Goal: Transaction & Acquisition: Purchase product/service

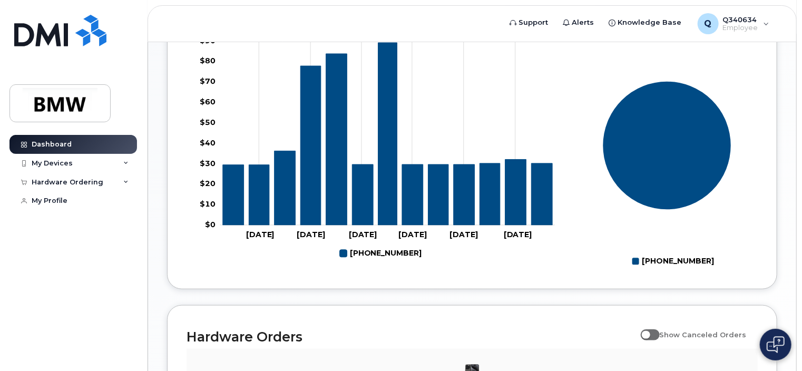
scroll to position [601, 0]
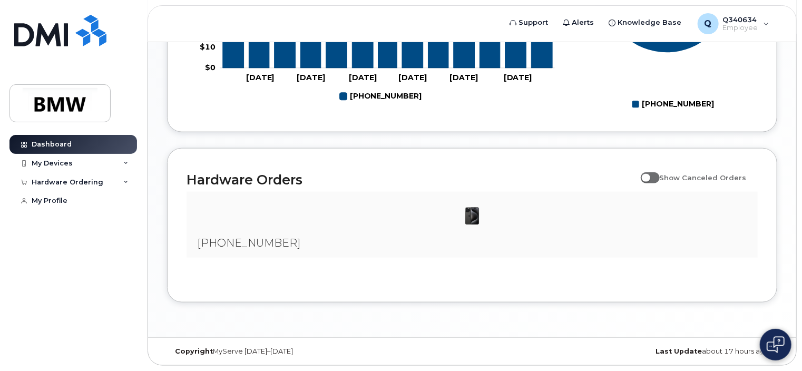
click at [658, 176] on span at bounding box center [650, 177] width 19 height 11
click at [649, 176] on input "Show Canceled Orders" at bounding box center [645, 172] width 8 height 8
click at [655, 180] on span at bounding box center [650, 177] width 19 height 11
click at [649, 176] on input "Show Canceled Orders" at bounding box center [645, 172] width 8 height 8
checkbox input "false"
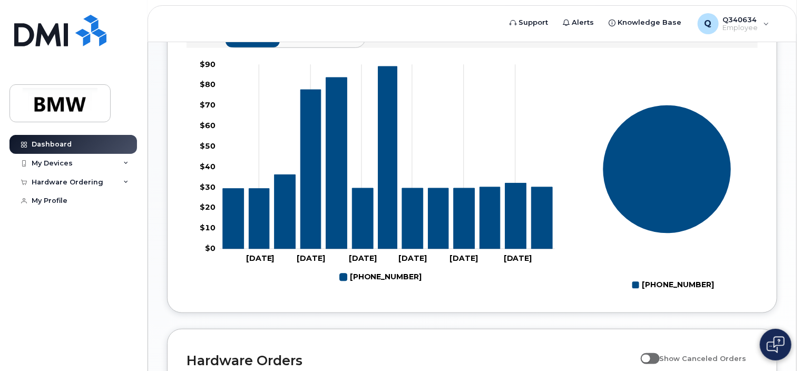
scroll to position [360, 0]
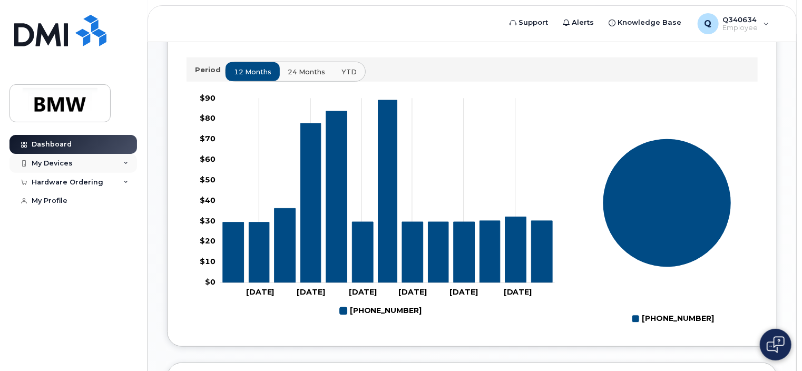
click at [59, 162] on div "My Devices" at bounding box center [52, 163] width 41 height 8
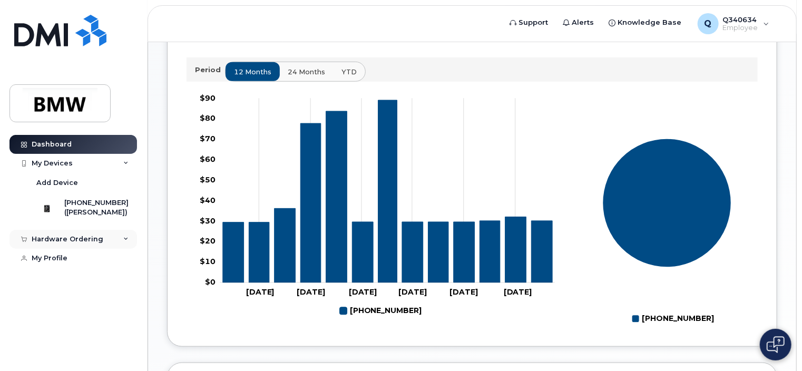
click at [72, 244] on div "Hardware Ordering" at bounding box center [68, 239] width 72 height 8
click at [57, 264] on div "My Orders" at bounding box center [55, 258] width 38 height 9
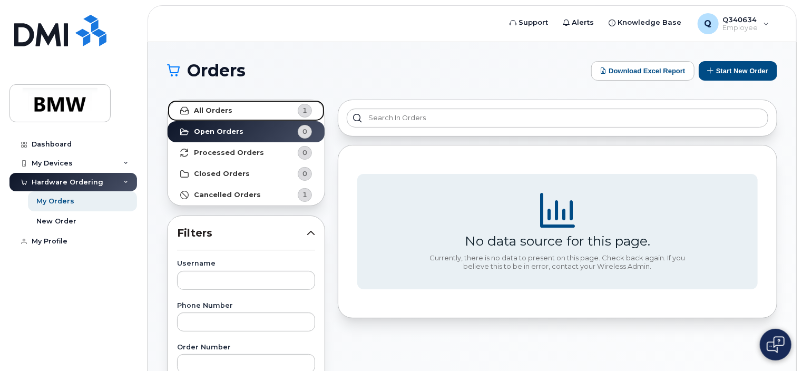
click at [239, 109] on link "All Orders 1" at bounding box center [246, 110] width 157 height 21
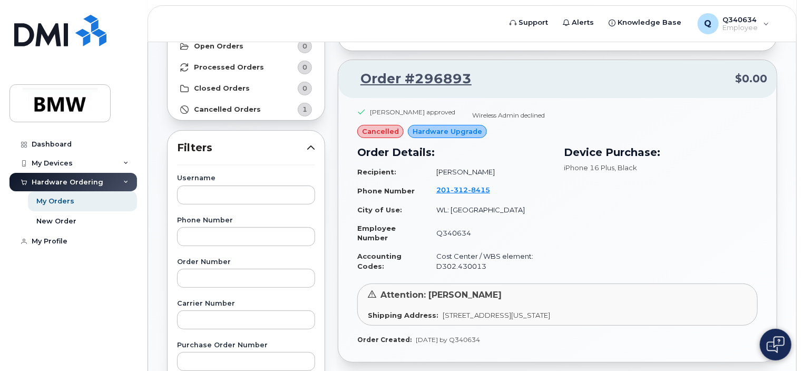
scroll to position [87, 0]
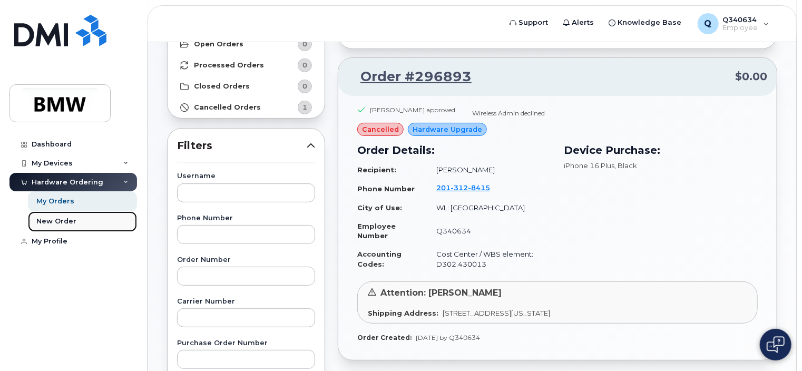
click at [95, 223] on link "New Order" at bounding box center [82, 221] width 109 height 20
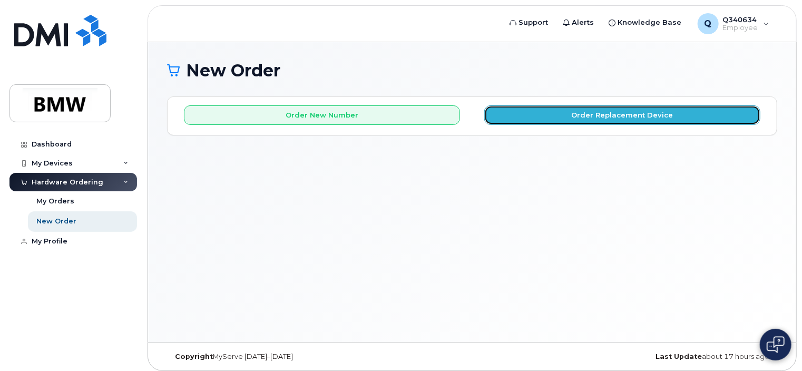
click at [539, 110] on button "Order Replacement Device" at bounding box center [622, 115] width 276 height 20
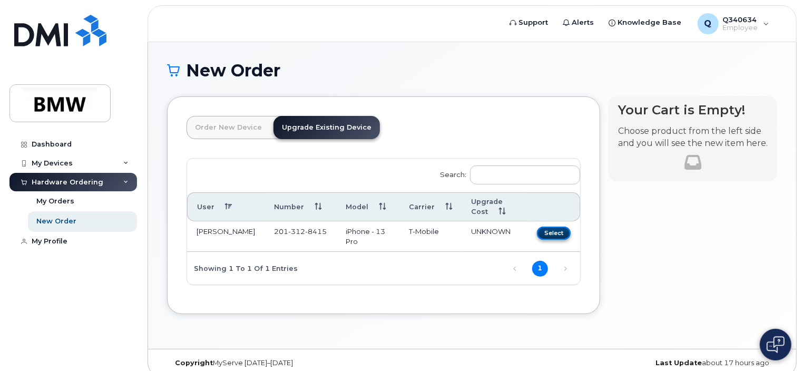
click at [547, 233] on button "Select" at bounding box center [554, 233] width 34 height 13
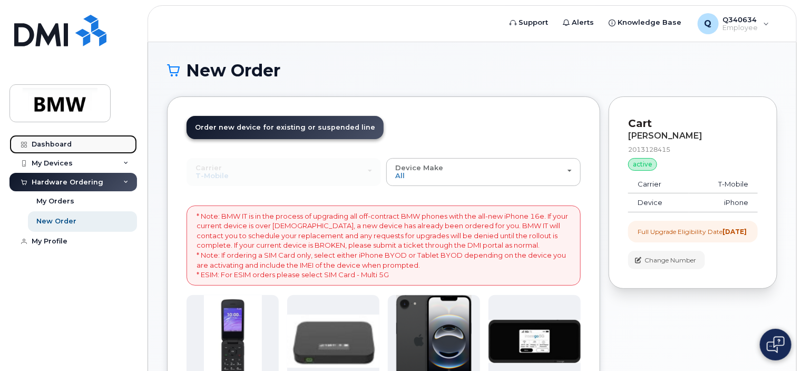
click at [82, 146] on link "Dashboard" at bounding box center [73, 144] width 128 height 19
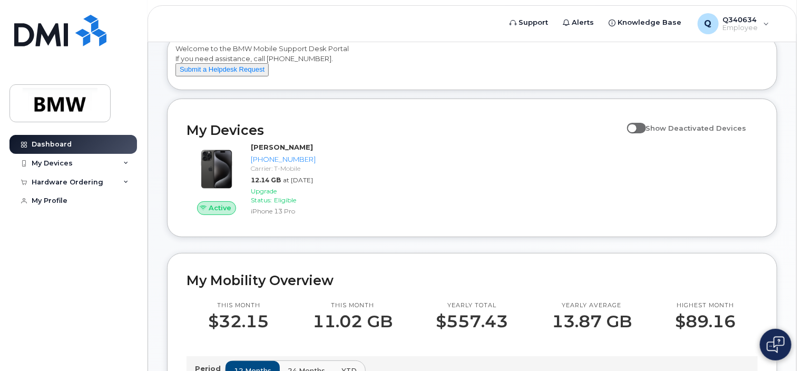
scroll to position [65, 0]
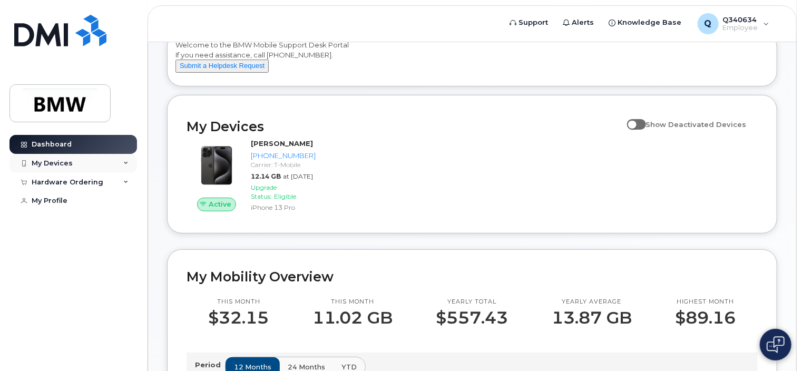
click at [77, 168] on div "My Devices" at bounding box center [73, 163] width 128 height 19
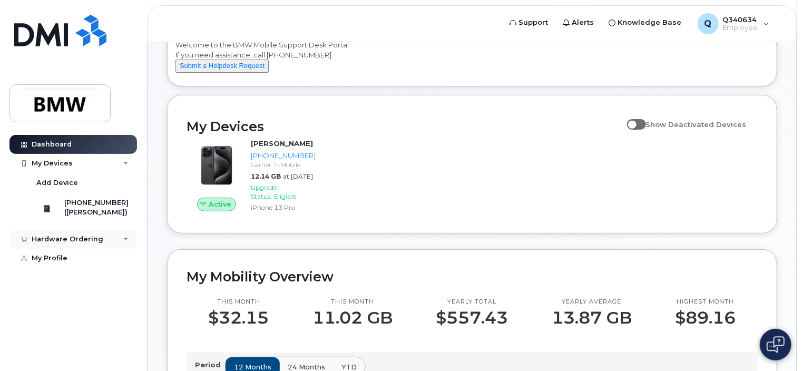
click at [80, 244] on div "Hardware Ordering" at bounding box center [68, 239] width 72 height 8
click at [66, 264] on div "My Orders" at bounding box center [55, 258] width 38 height 9
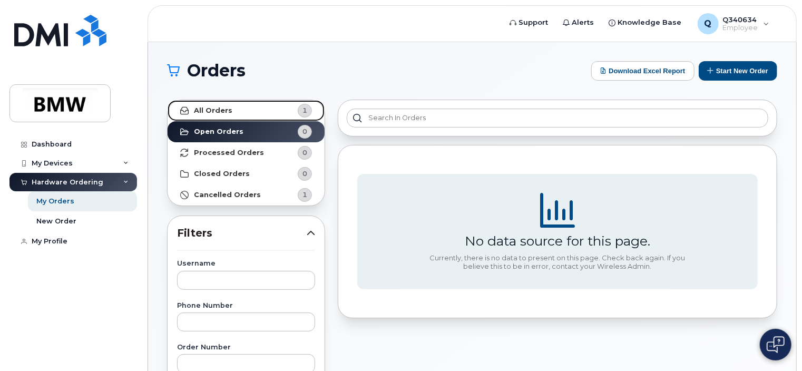
click at [233, 116] on link "All Orders 1" at bounding box center [246, 110] width 157 height 21
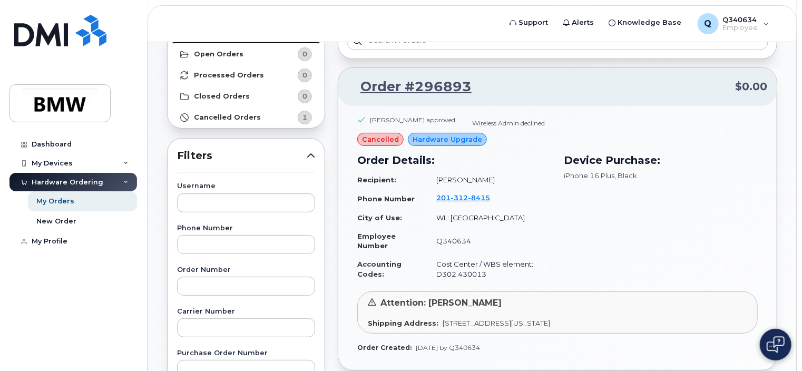
scroll to position [77, 0]
click at [237, 117] on strong "Cancelled Orders" at bounding box center [227, 117] width 67 height 8
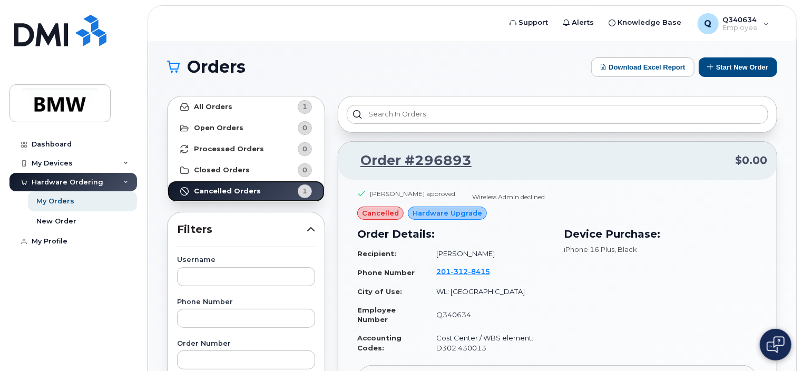
scroll to position [2, 0]
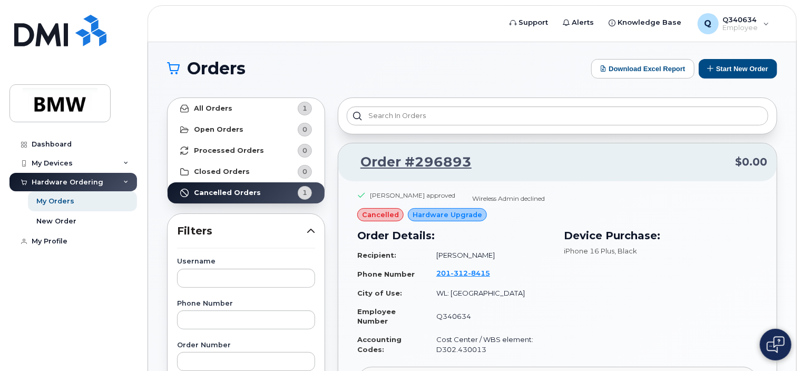
click at [783, 351] on img at bounding box center [776, 344] width 18 height 17
click at [495, 69] on h1 "Orders" at bounding box center [376, 68] width 419 height 17
click at [776, 337] on img at bounding box center [776, 344] width 11 height 17
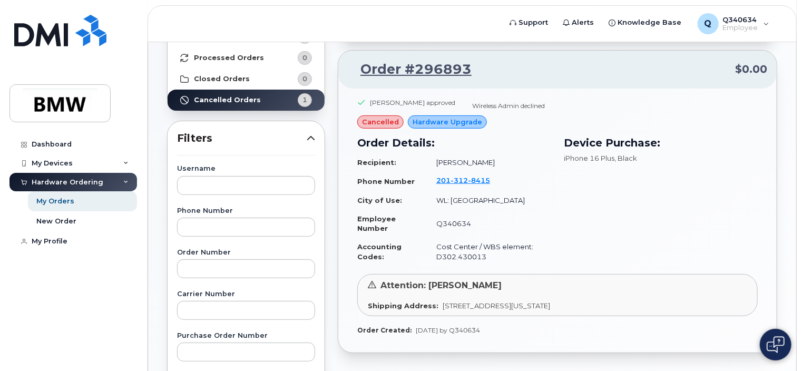
scroll to position [94, 0]
